Goal: Transaction & Acquisition: Purchase product/service

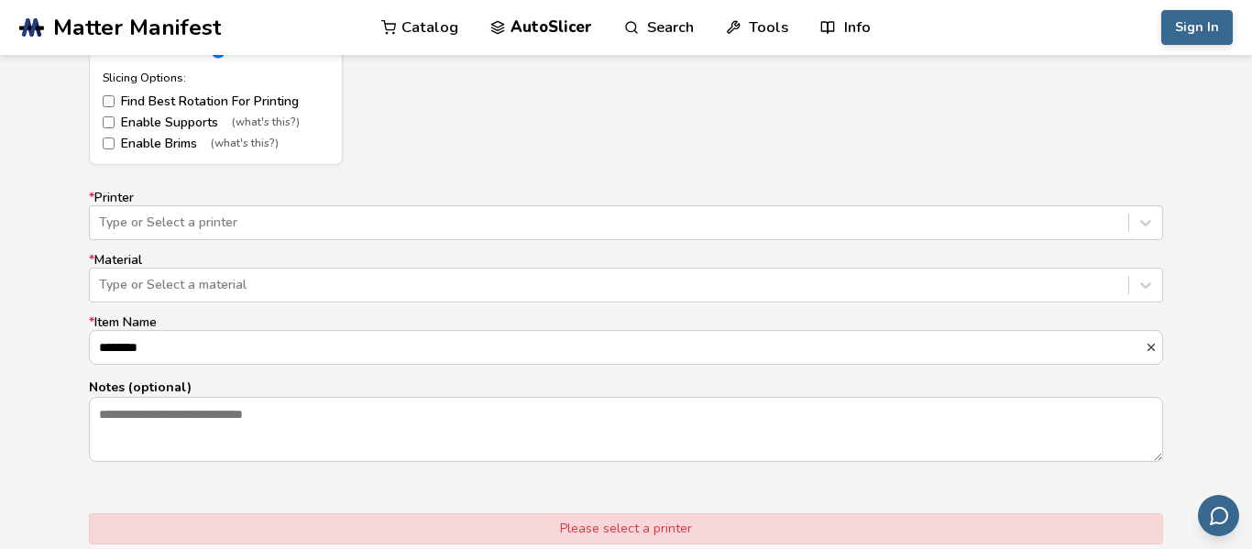
scroll to position [1070, 0]
click at [286, 215] on div at bounding box center [609, 222] width 1020 height 18
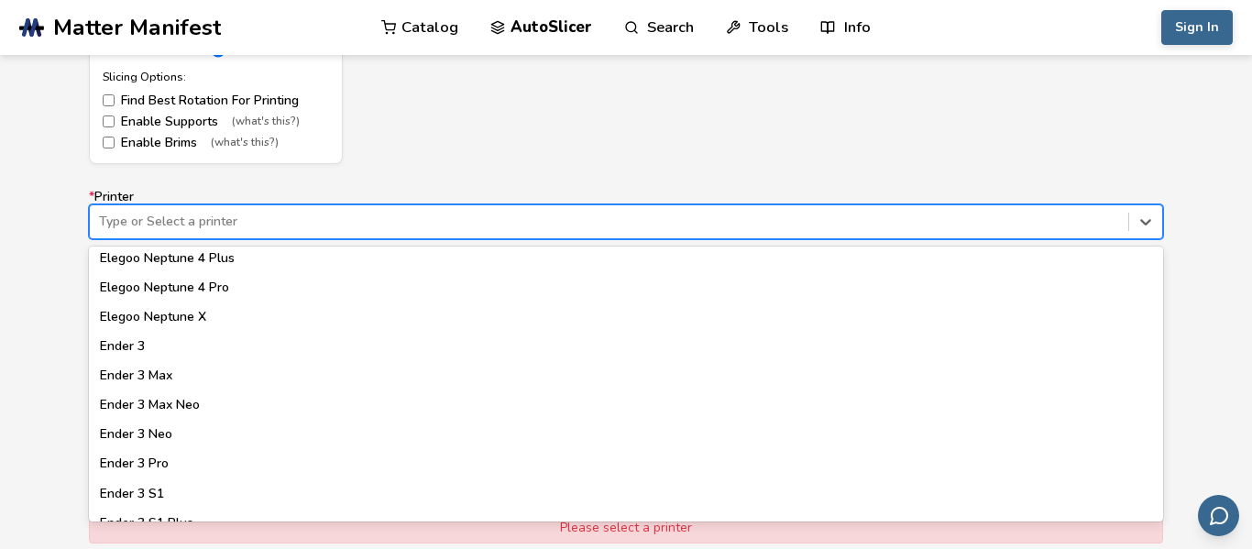
scroll to position [884, 0]
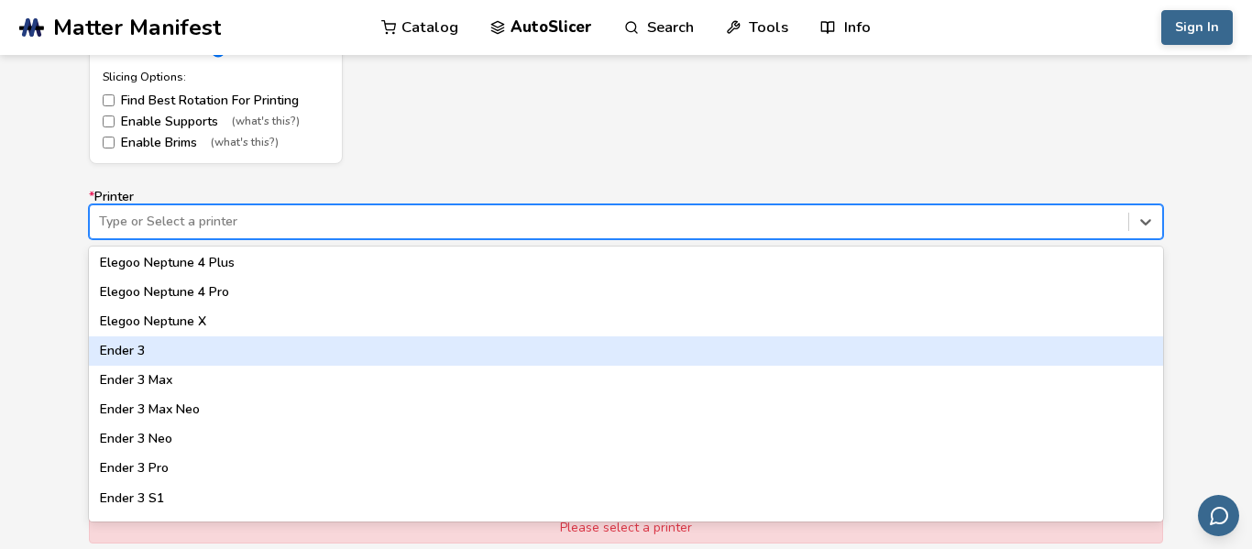
click at [170, 348] on div "Ender 3" at bounding box center [626, 350] width 1074 height 29
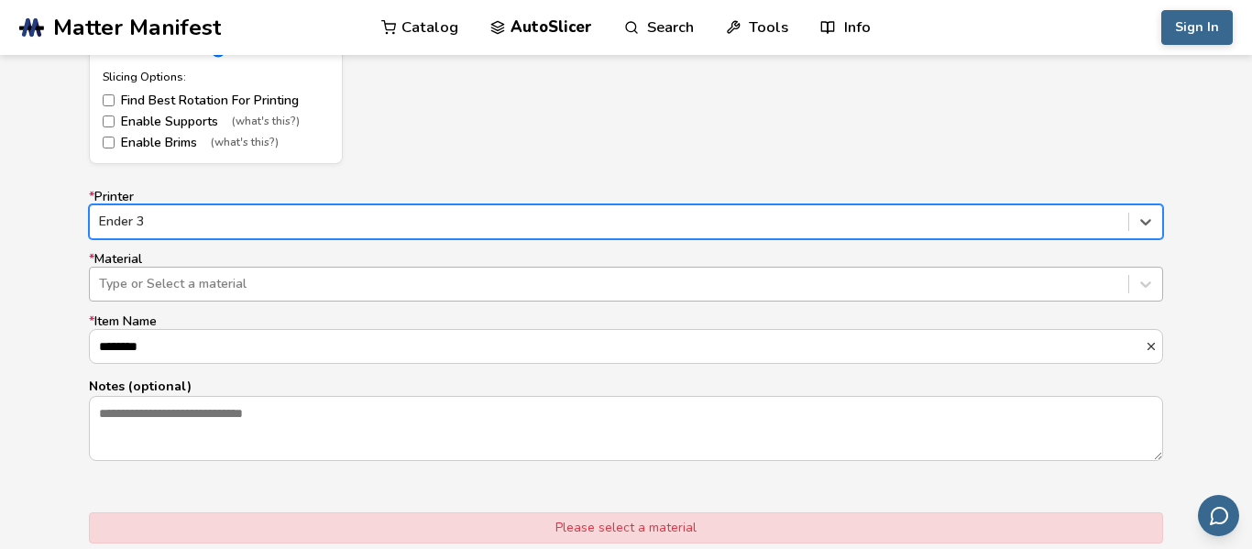
click at [335, 286] on div at bounding box center [609, 284] width 1020 height 18
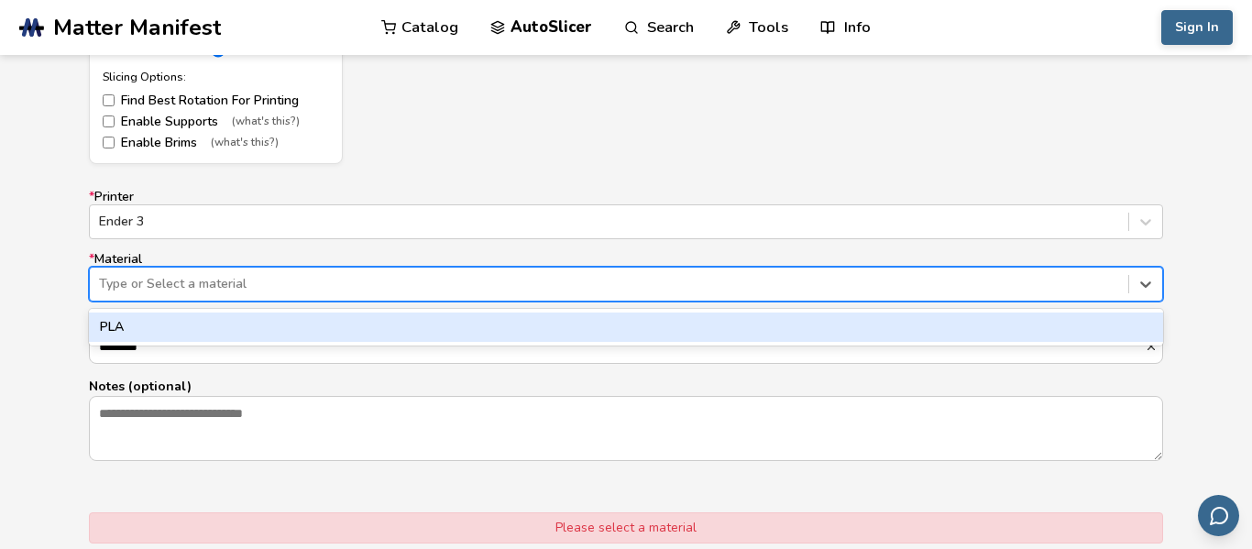
click at [283, 326] on div "PLA" at bounding box center [626, 327] width 1074 height 29
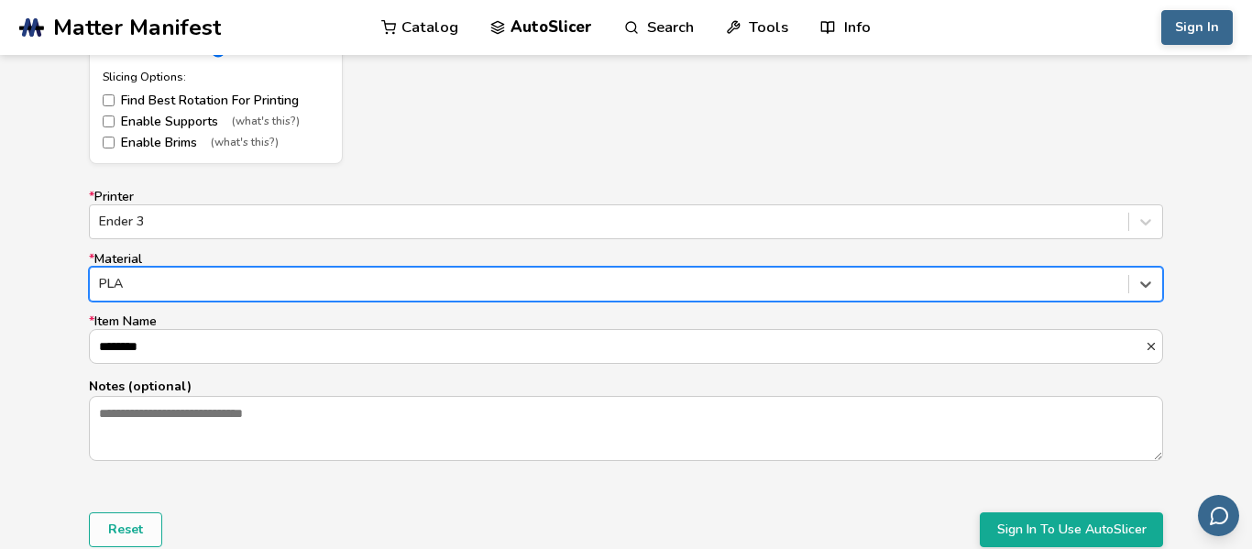
click at [166, 295] on div "PLA" at bounding box center [609, 284] width 1038 height 26
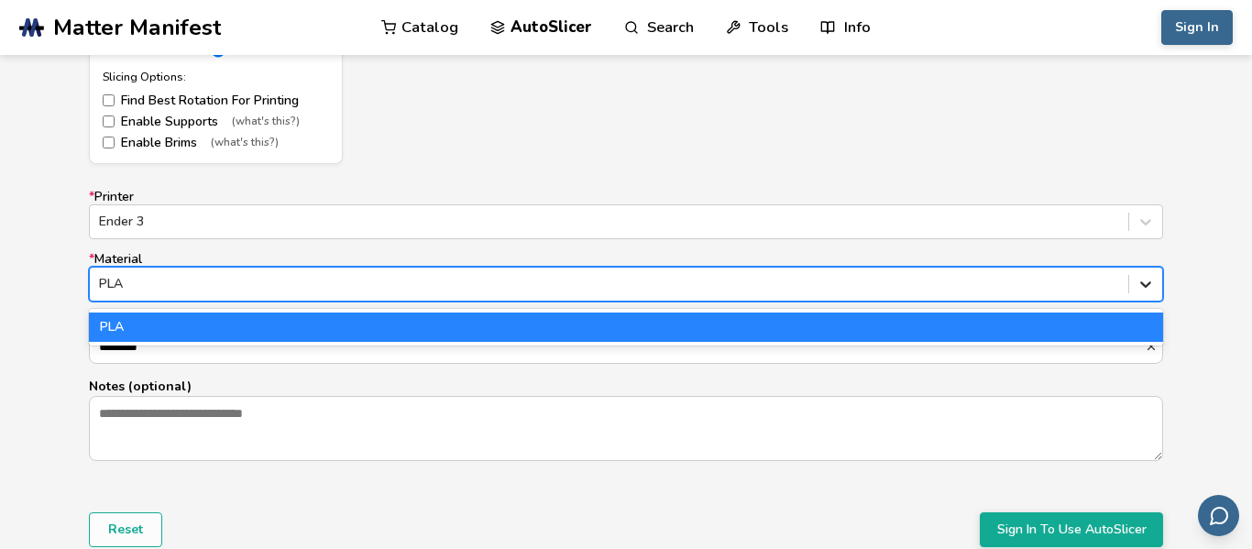
click at [1149, 285] on icon at bounding box center [1145, 284] width 18 height 18
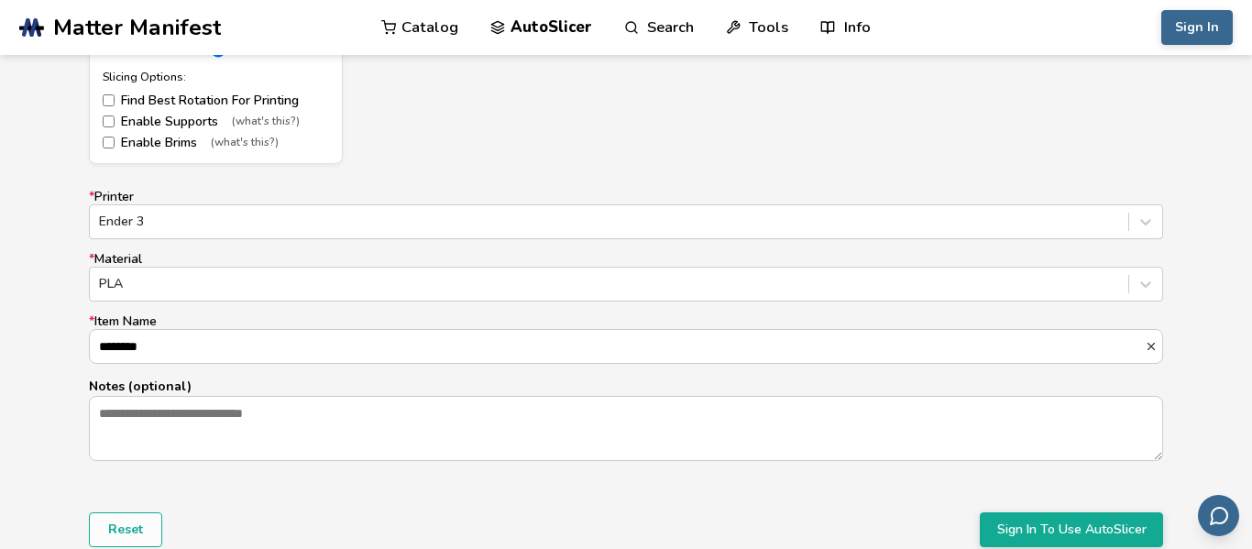
click at [60, 285] on div "Model Controls: Click and drag to rotate • Scroll to zoom • Right click and dra…" at bounding box center [626, 103] width 1252 height 1031
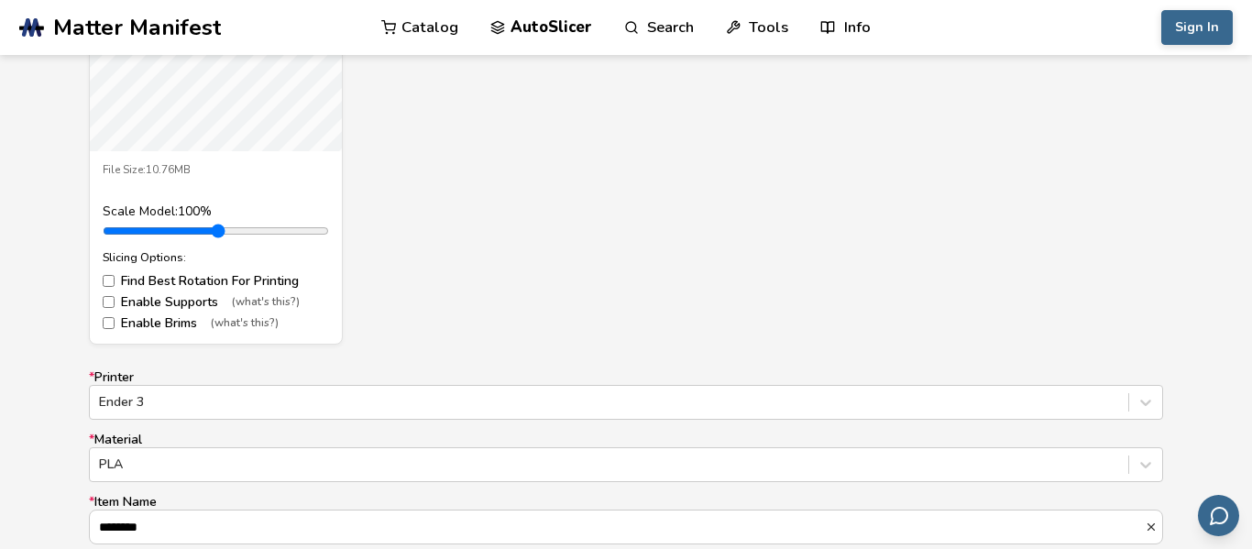
scroll to position [894, 0]
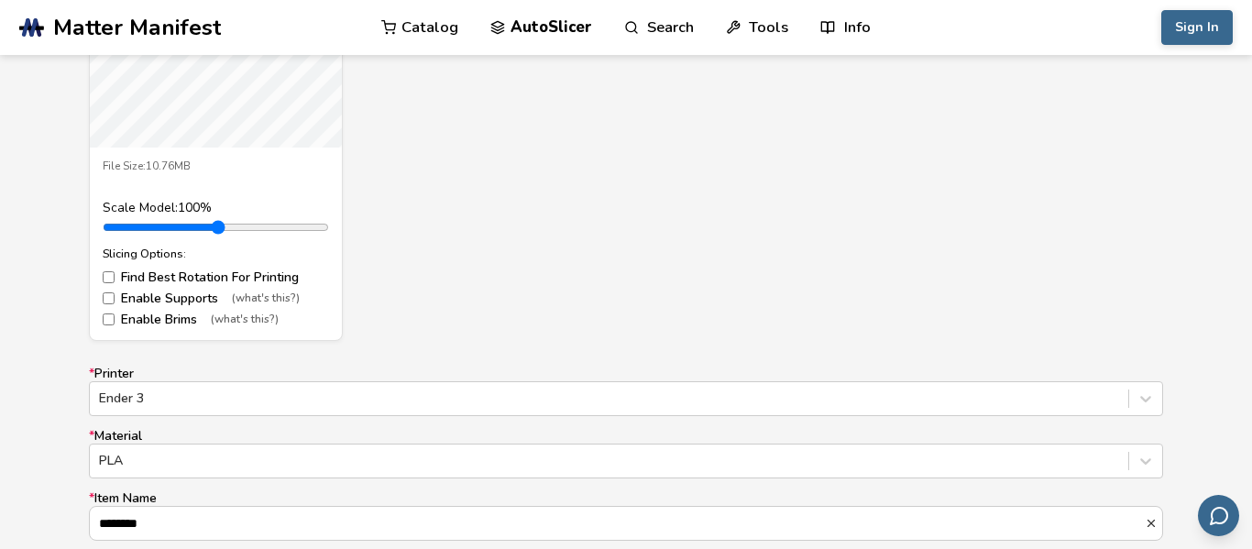
click at [498, 349] on form "Model Controls: Click and drag to rotate • Scroll to zoom • Right click and dra…" at bounding box center [626, 249] width 1100 height 971
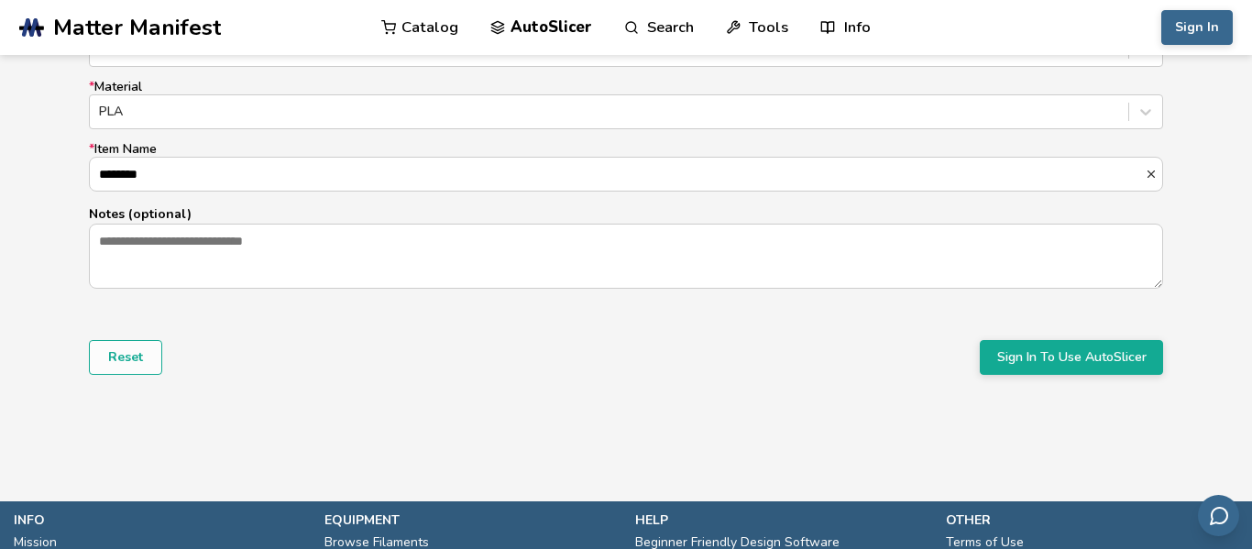
scroll to position [1205, 0]
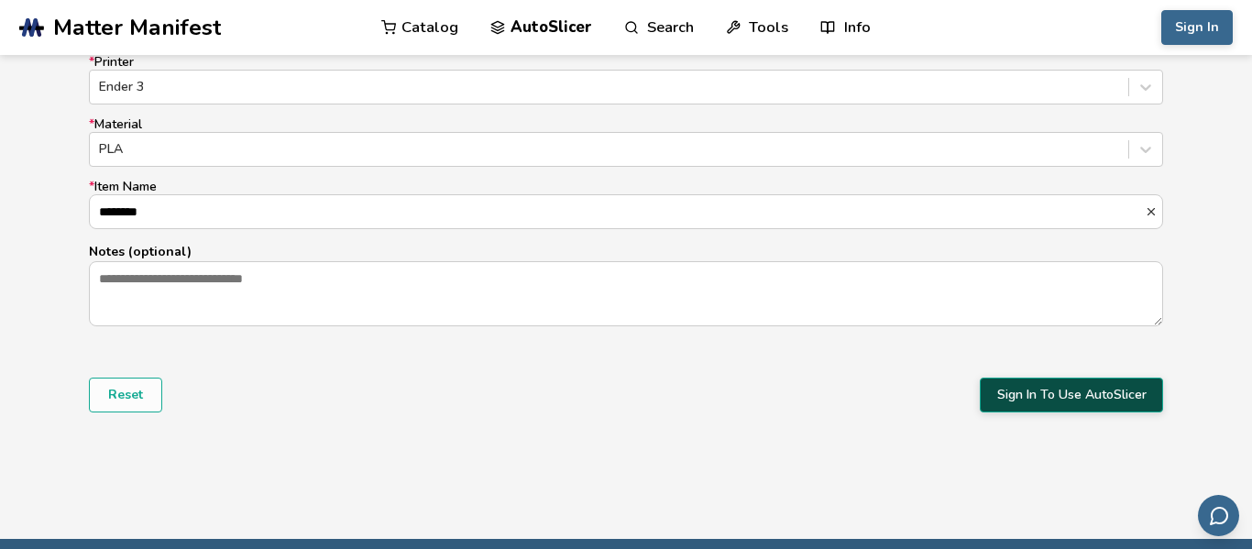
click at [1154, 396] on button "Sign In To Use AutoSlicer" at bounding box center [1071, 395] width 183 height 35
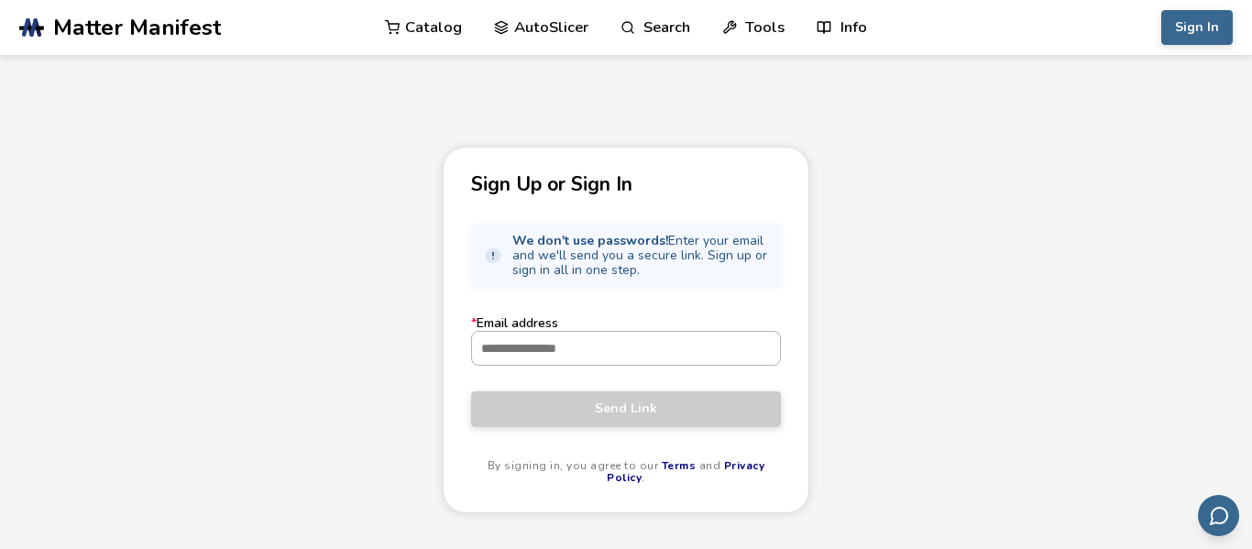
click at [497, 346] on input "* Email address" at bounding box center [626, 348] width 308 height 33
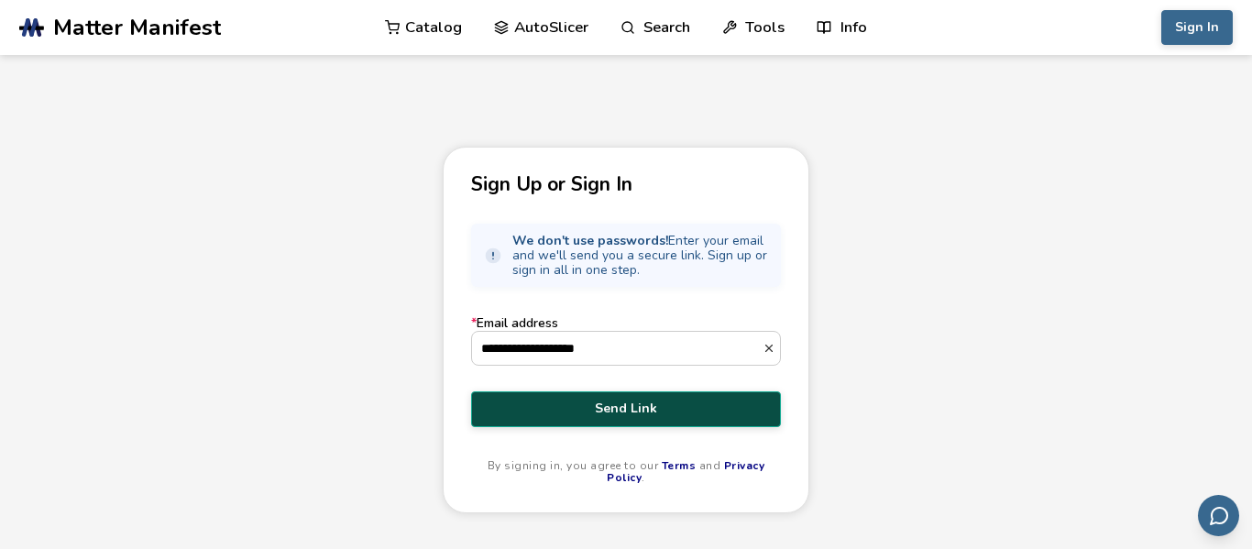
type input "**********"
click at [521, 413] on span "Send Link" at bounding box center [626, 408] width 282 height 15
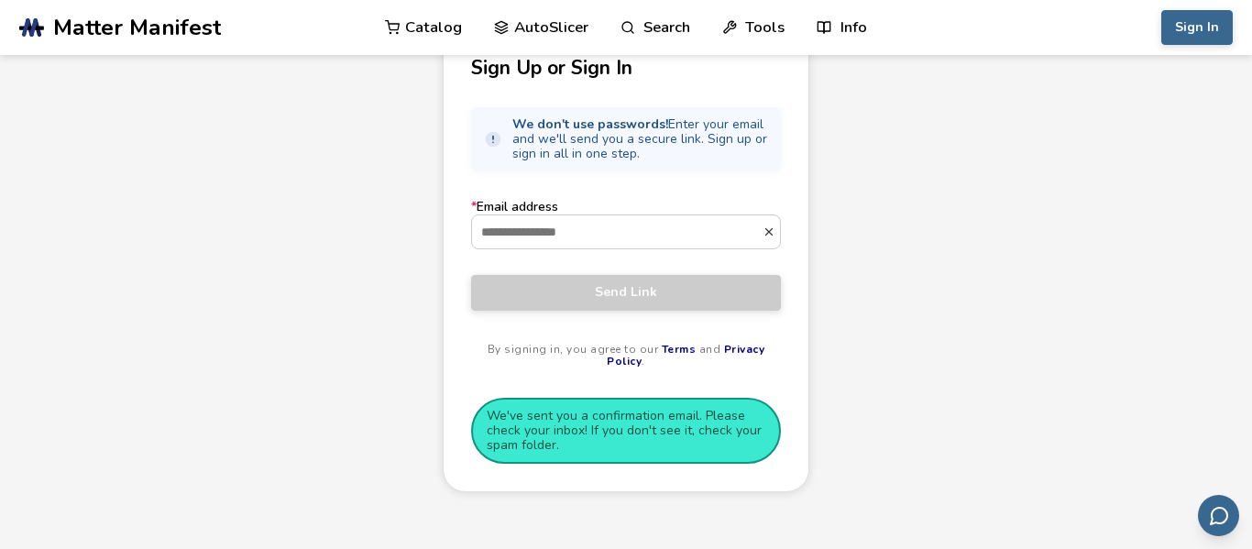
scroll to position [118, 0]
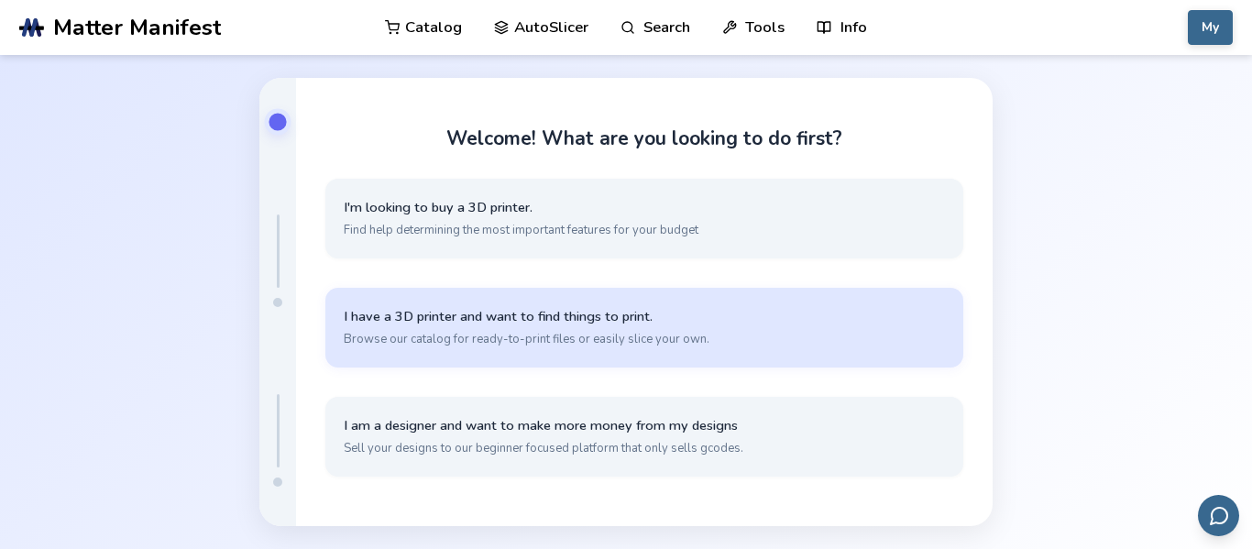
scroll to position [27, 0]
click at [539, 335] on span "Browse our catalog for ready-to-print files or easily slice your own." at bounding box center [644, 340] width 601 height 16
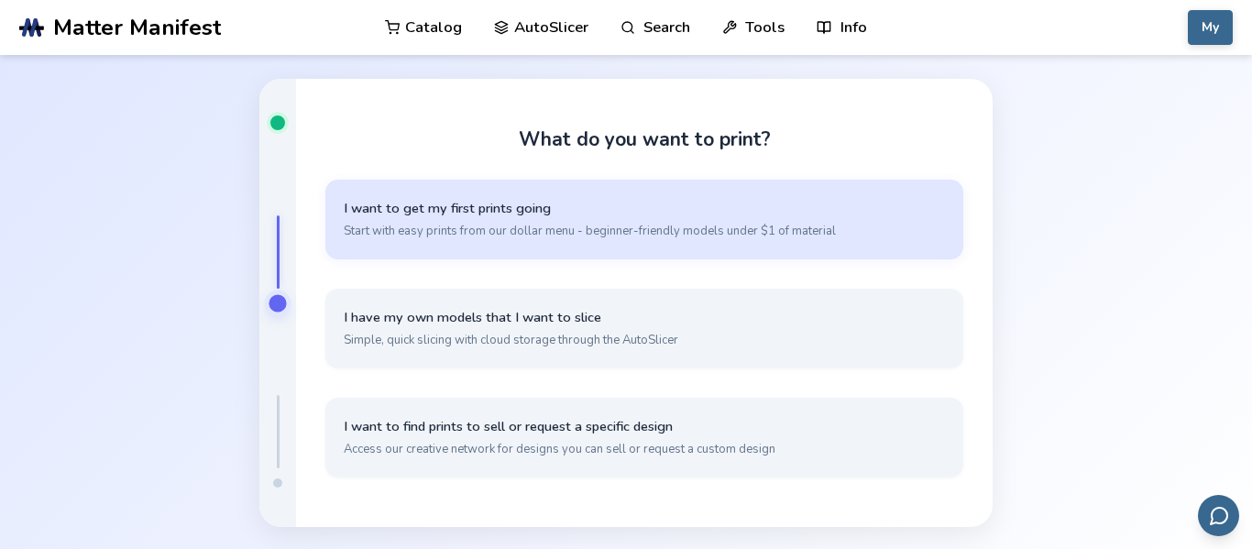
click at [638, 201] on span "I want to get my first prints going" at bounding box center [644, 208] width 601 height 17
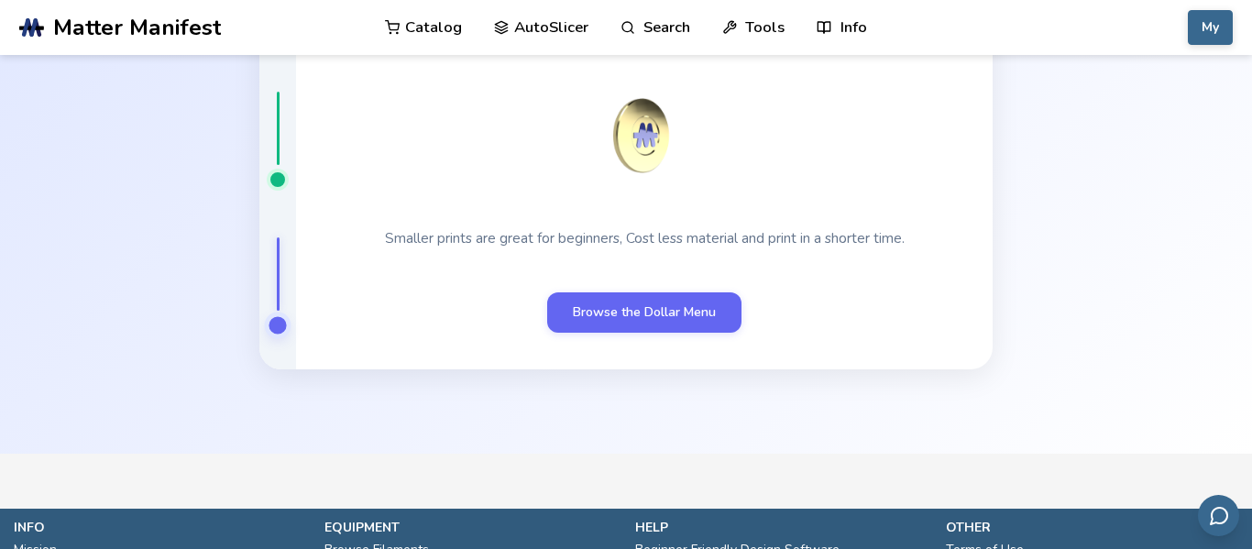
scroll to position [154, 0]
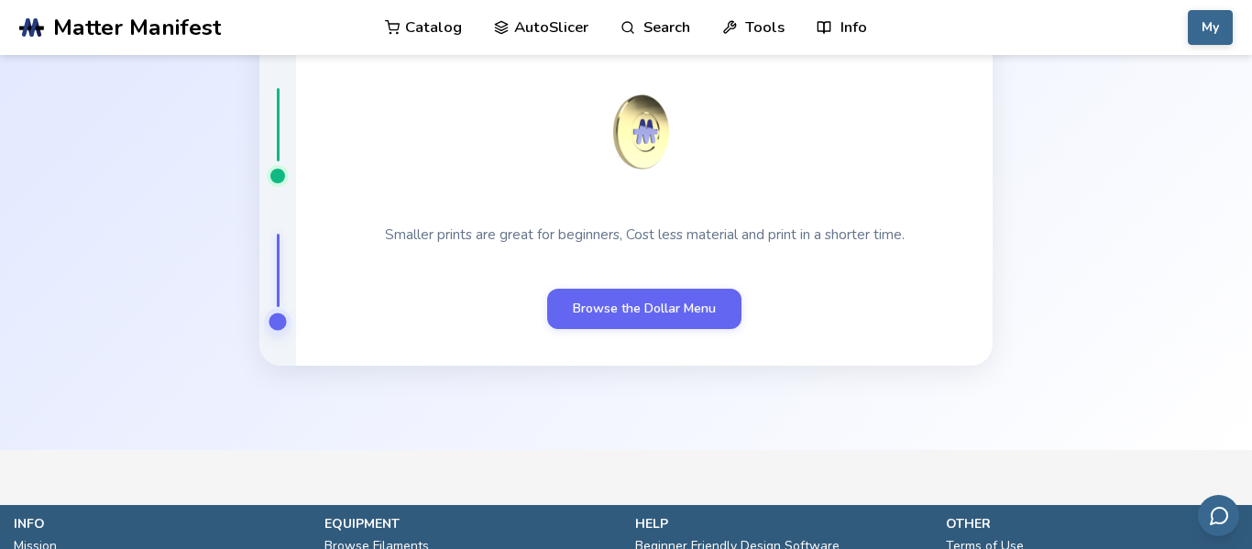
click at [547, 25] on link "AutoSlicer" at bounding box center [541, 27] width 94 height 55
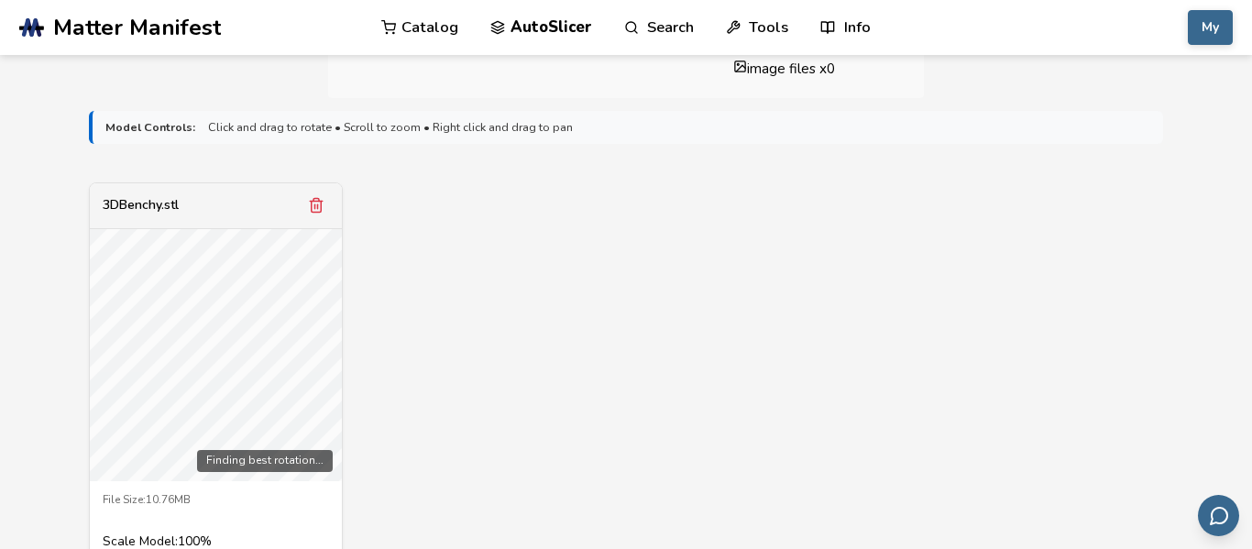
scroll to position [604, 0]
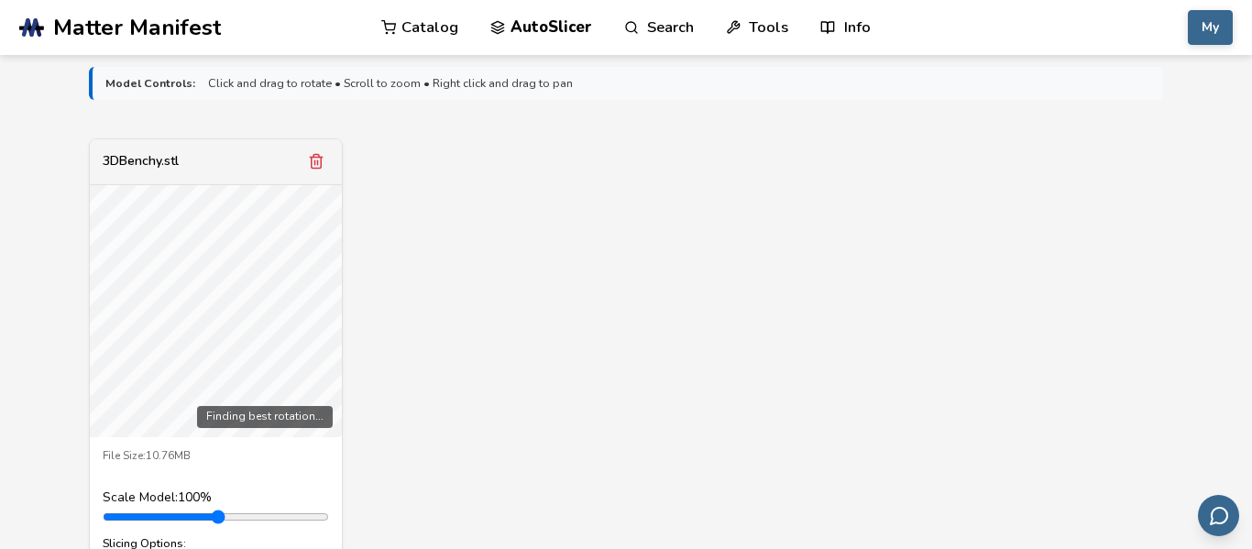
click at [238, 332] on div "Finding best rotation..." at bounding box center [216, 311] width 252 height 252
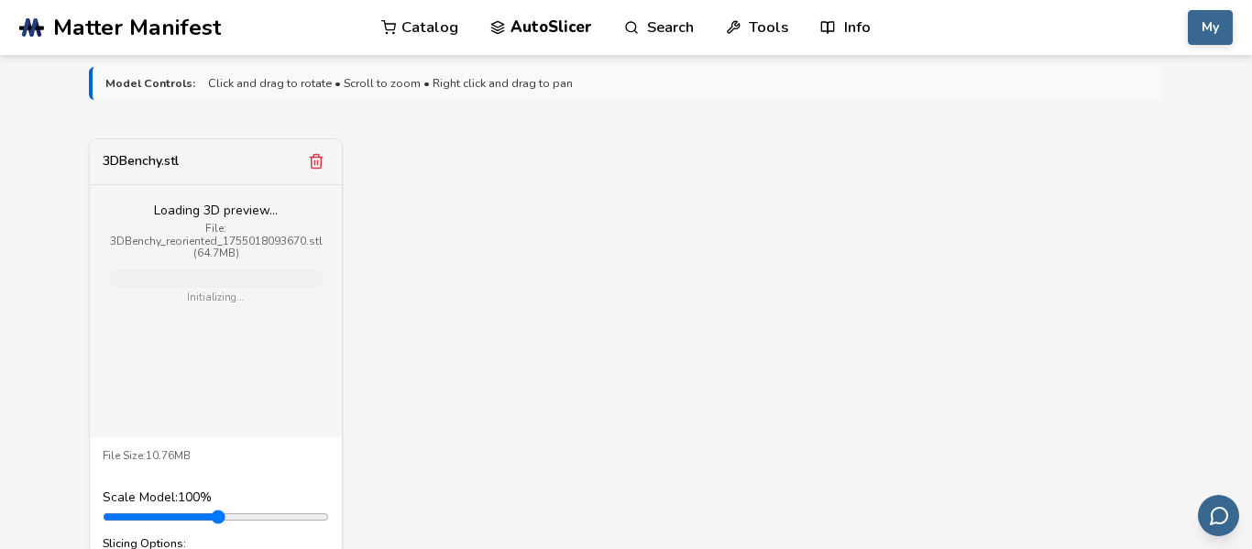
scroll to position [971, 0]
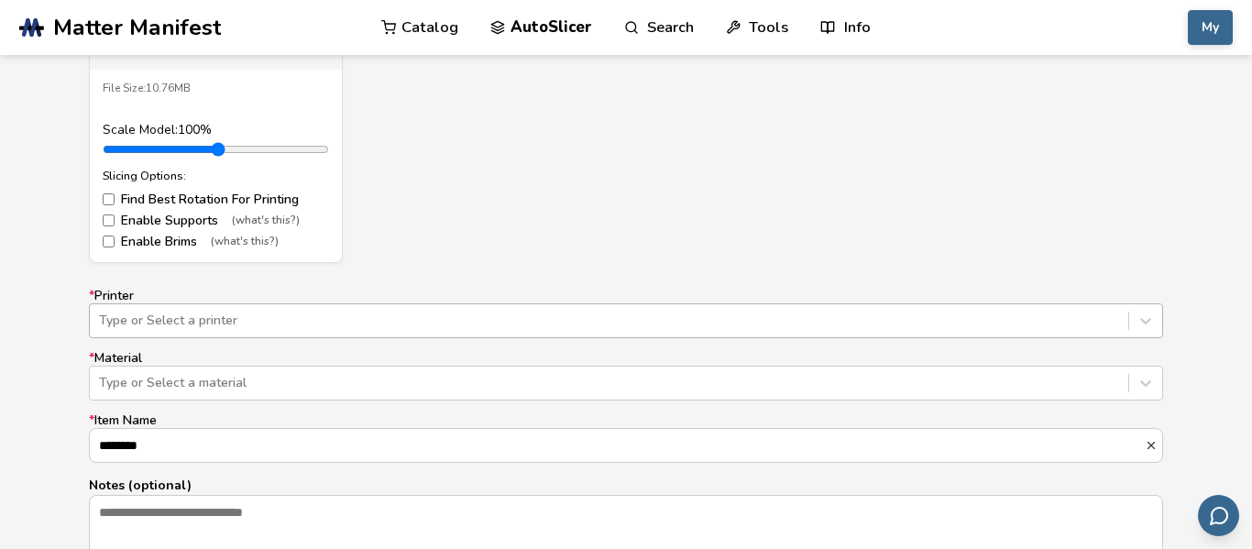
click at [618, 326] on div "Type or Select a printer" at bounding box center [626, 320] width 1074 height 35
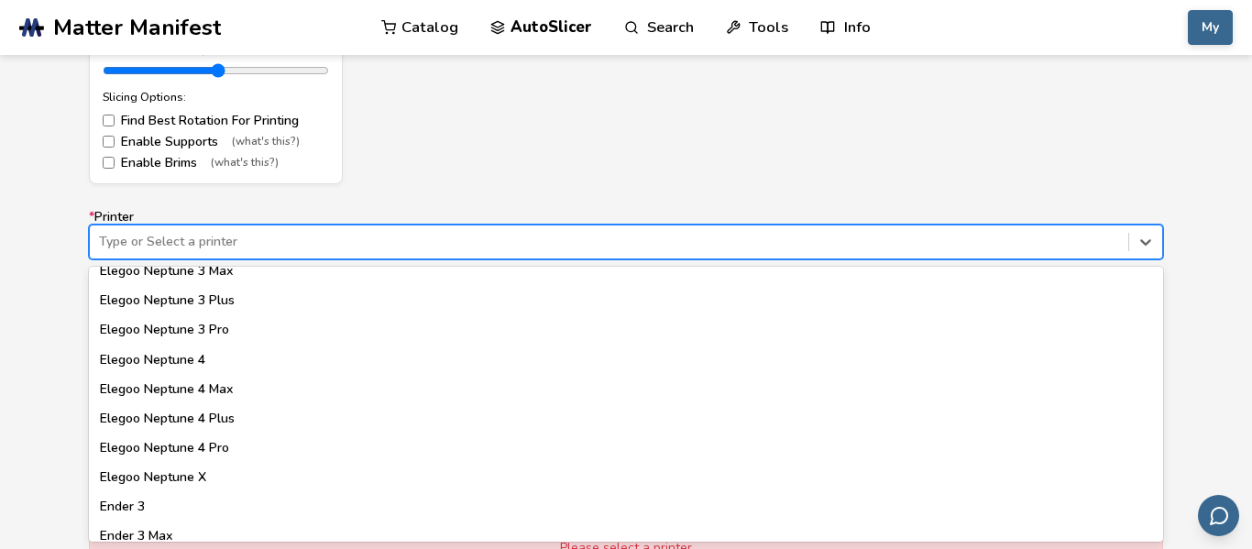
scroll to position [750, 0]
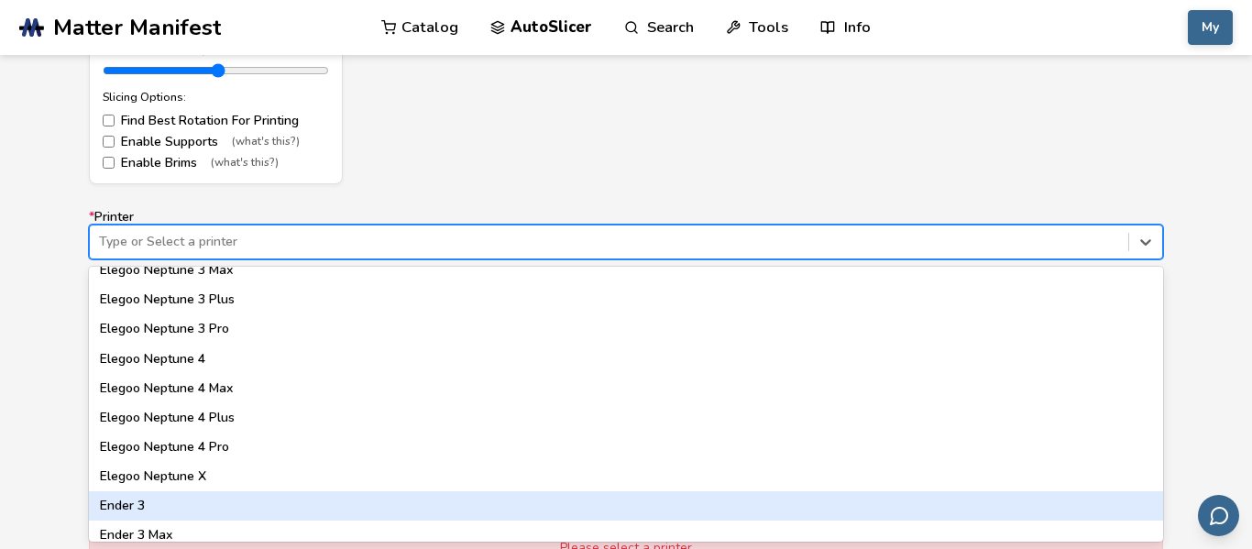
click at [148, 511] on div "Ender 3" at bounding box center [626, 505] width 1074 height 29
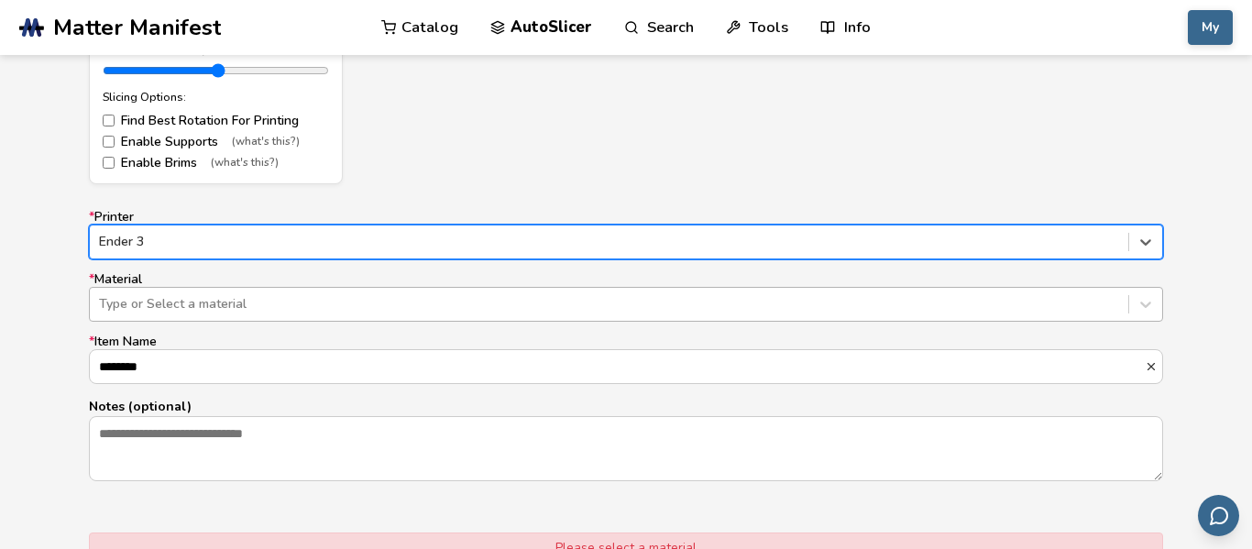
click at [202, 310] on div at bounding box center [609, 304] width 1020 height 18
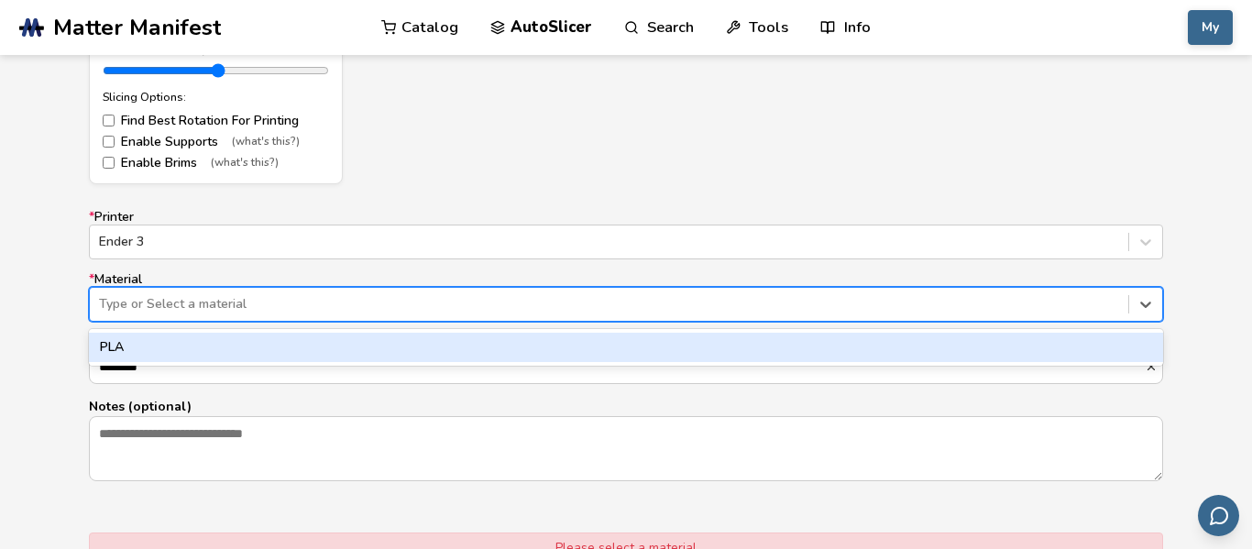
click at [203, 358] on div "PLA" at bounding box center [626, 347] width 1074 height 29
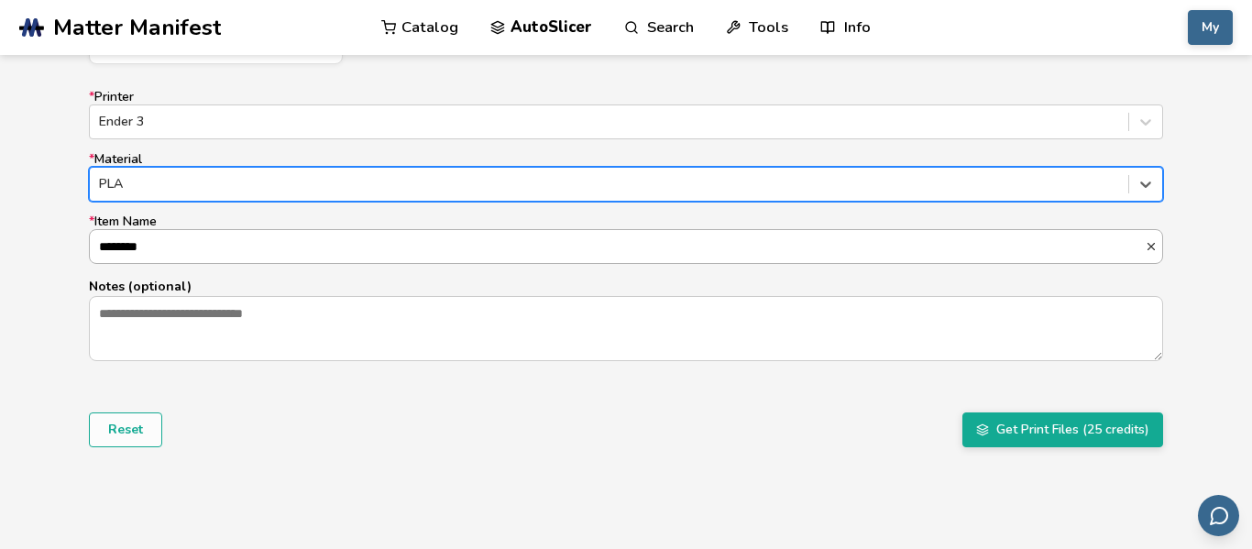
scroll to position [1173, 0]
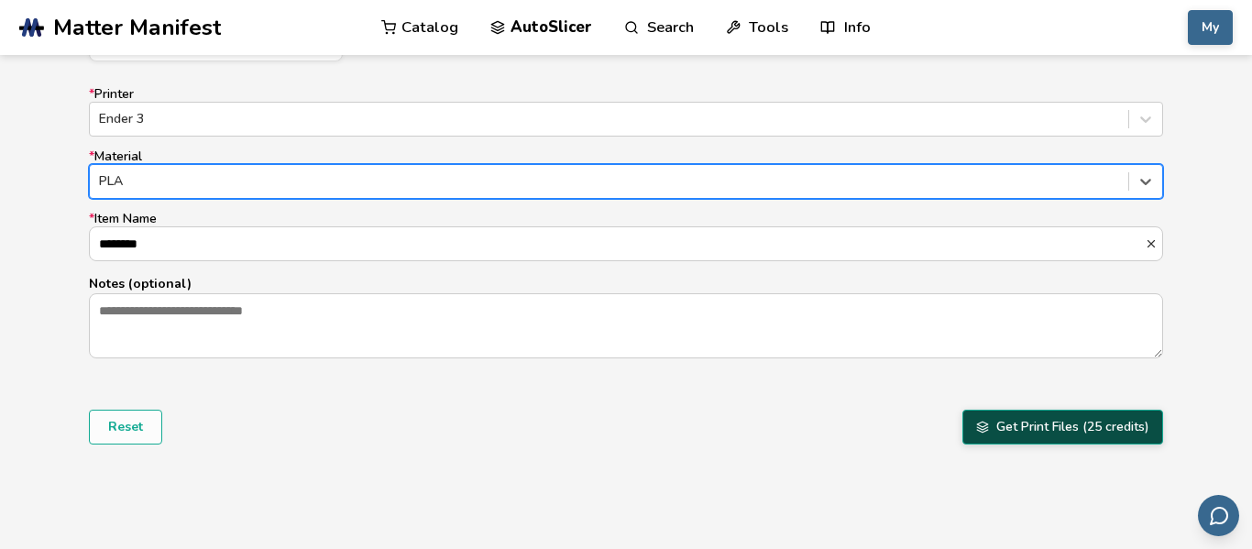
click at [1103, 439] on button "Get Print Files (25 credits)" at bounding box center [1062, 427] width 201 height 35
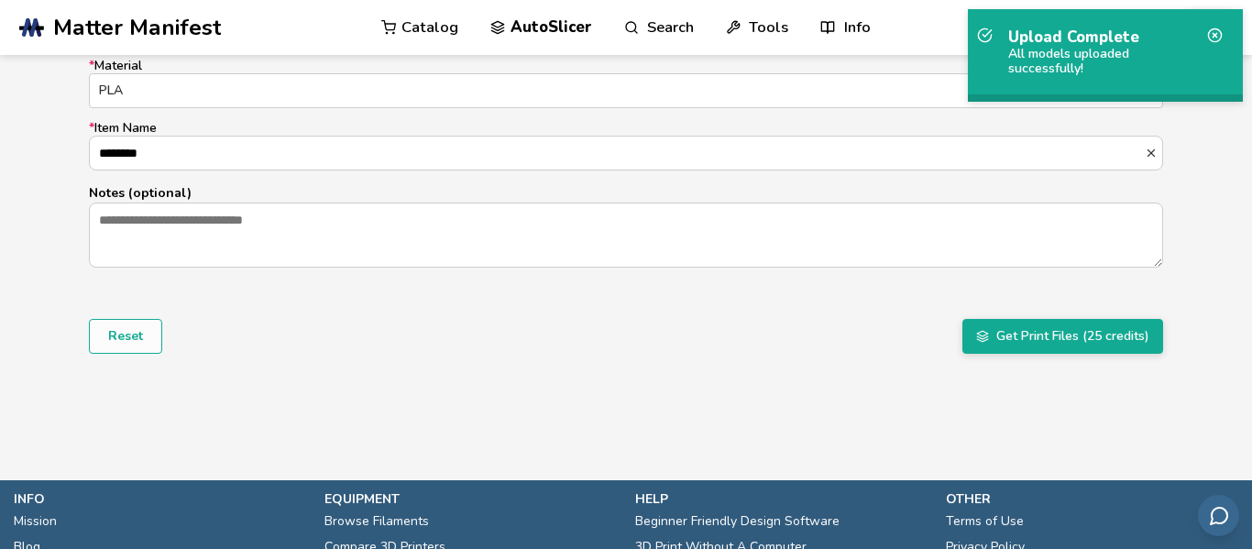
scroll to position [1293, 0]
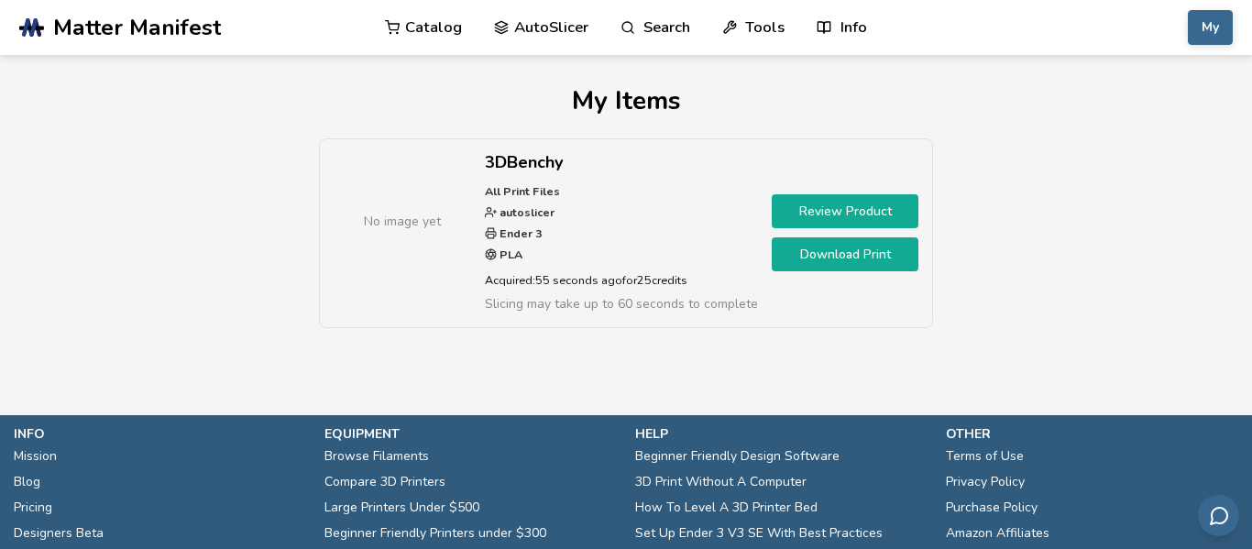
click at [837, 211] on link "Review Product" at bounding box center [845, 211] width 147 height 34
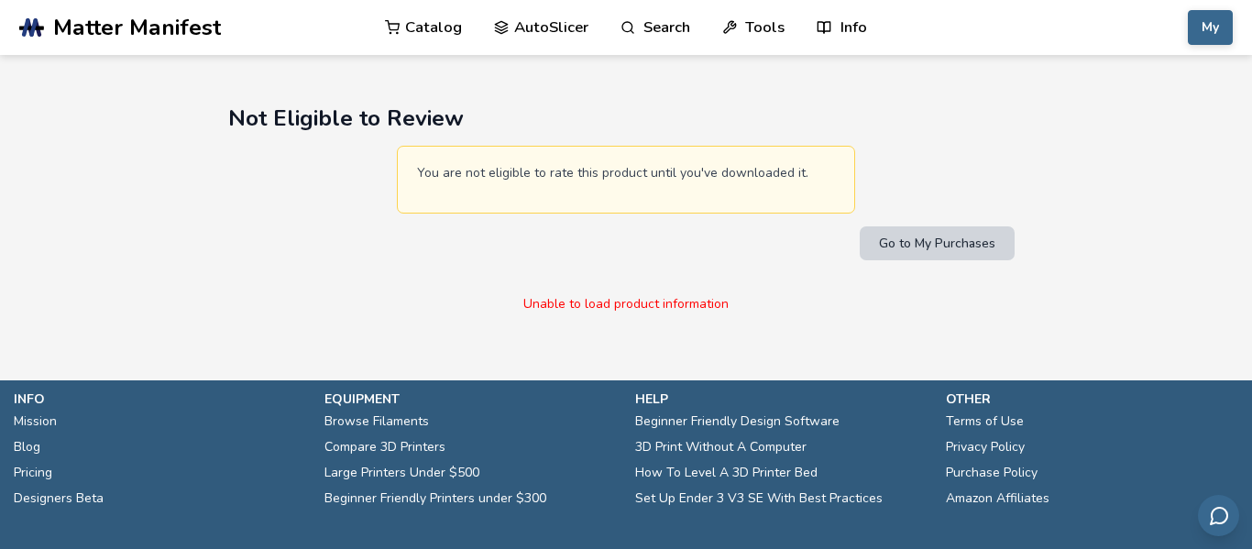
click at [917, 248] on button "Go to My Purchases" at bounding box center [937, 243] width 155 height 34
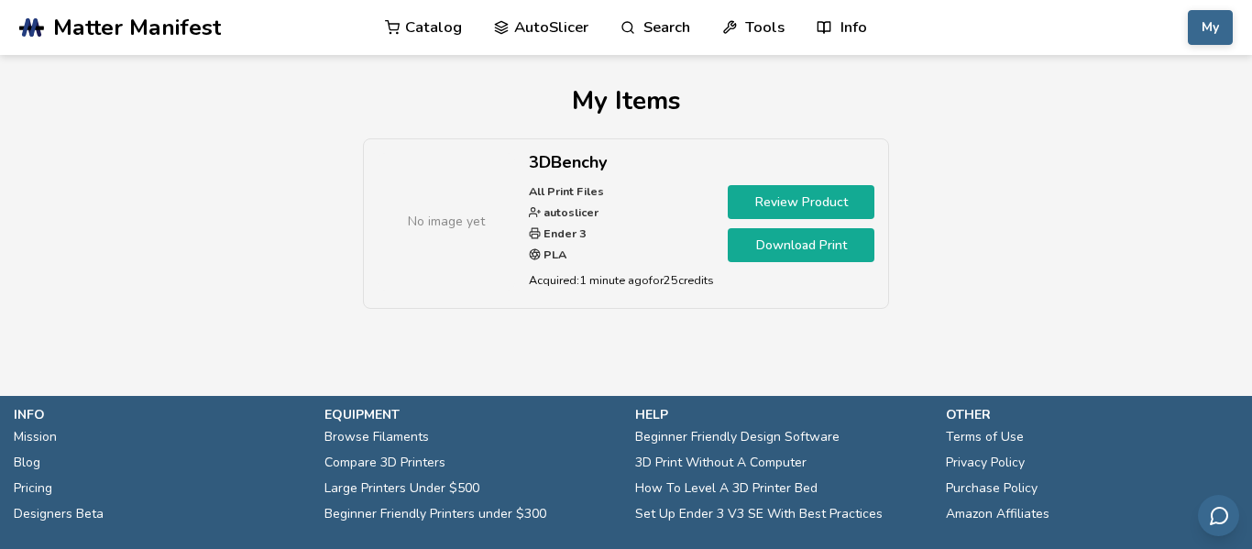
click at [828, 249] on link "Download Print" at bounding box center [801, 245] width 147 height 34
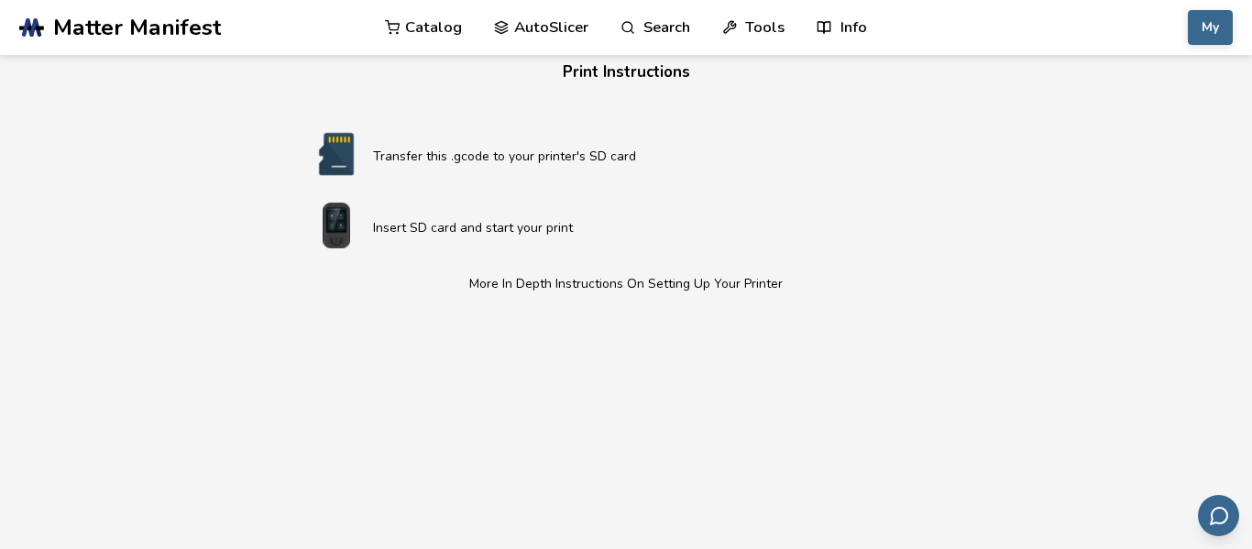
scroll to position [1112, 0]
